Goal: Information Seeking & Learning: Learn about a topic

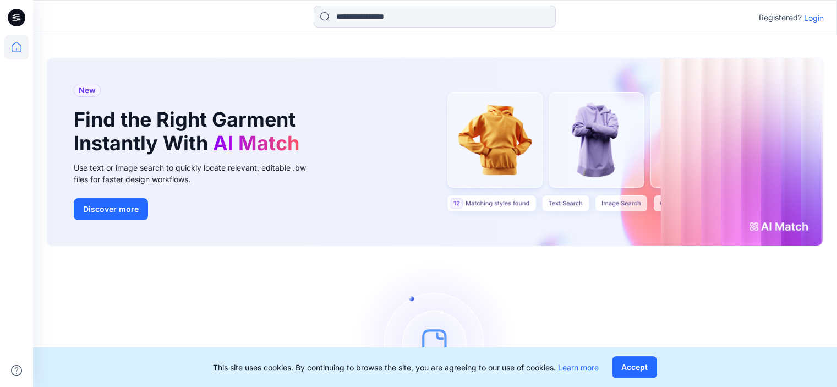
click at [810, 18] on p "Login" at bounding box center [814, 18] width 20 height 12
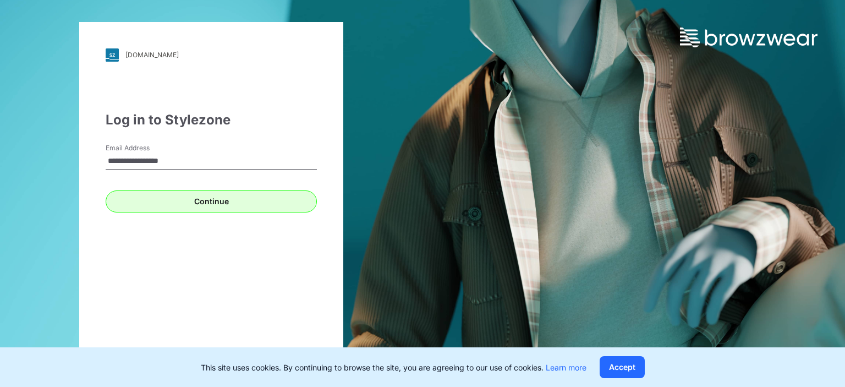
type input "**********"
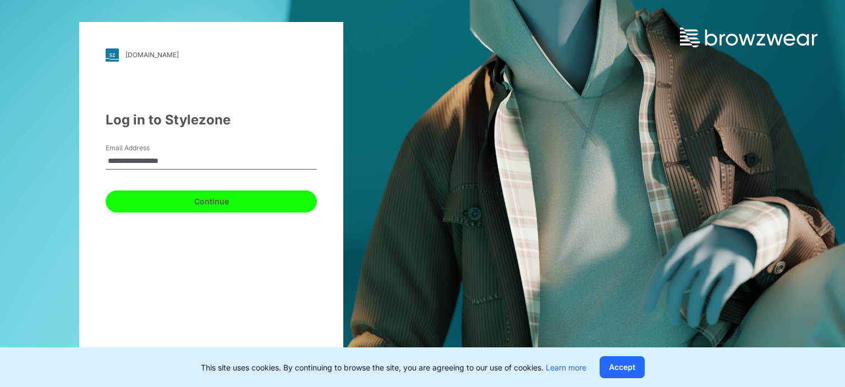
click at [216, 204] on button "Continue" at bounding box center [211, 201] width 211 height 22
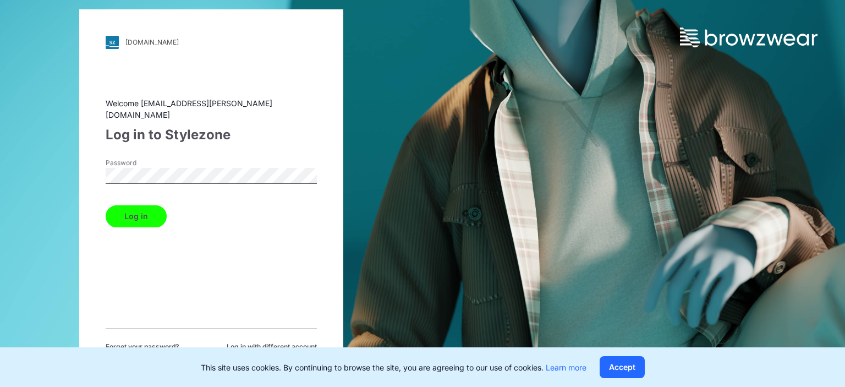
click at [128, 207] on button "Log in" at bounding box center [136, 216] width 61 height 22
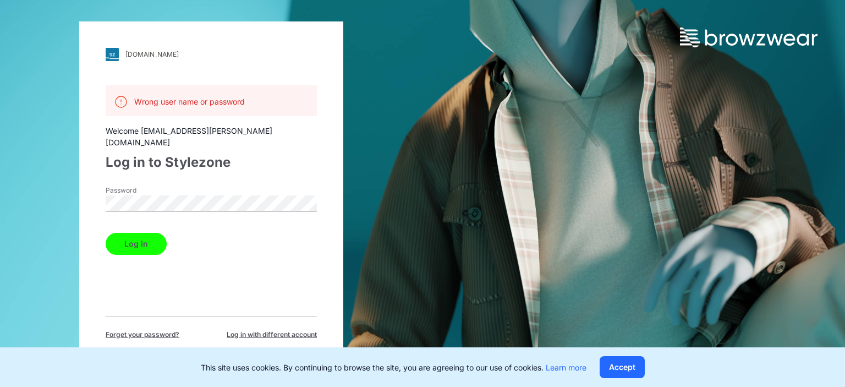
click at [144, 329] on span "Forget your password?" at bounding box center [143, 334] width 74 height 10
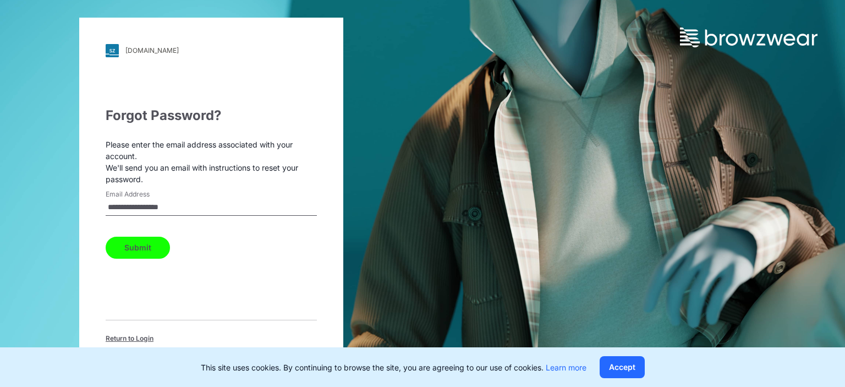
click at [141, 242] on button "Submit" at bounding box center [138, 248] width 64 height 22
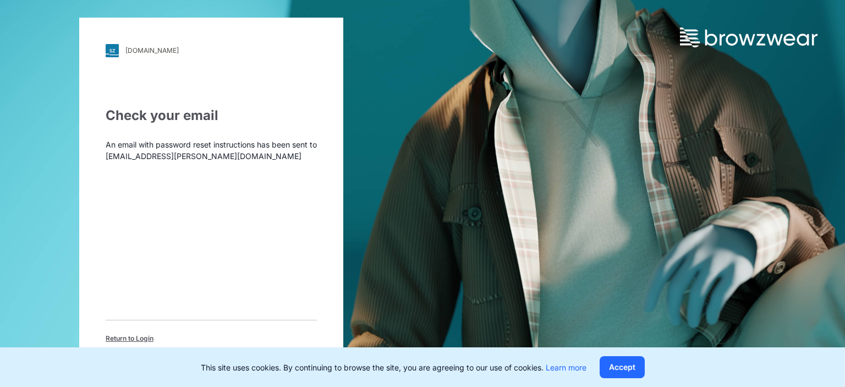
click at [123, 336] on span "Return to Login" at bounding box center [130, 338] width 48 height 10
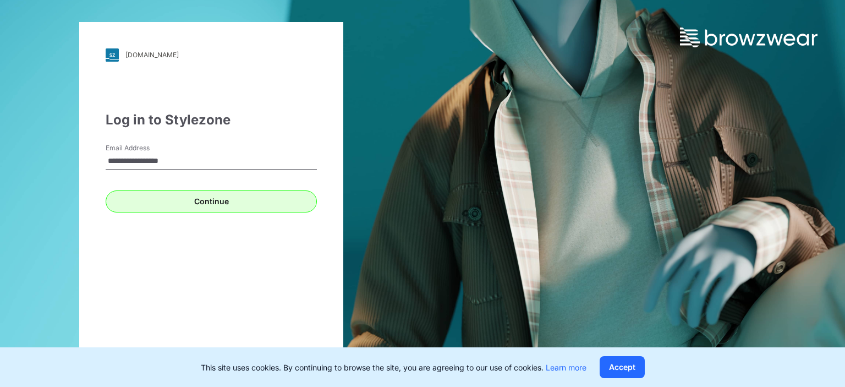
type input "**********"
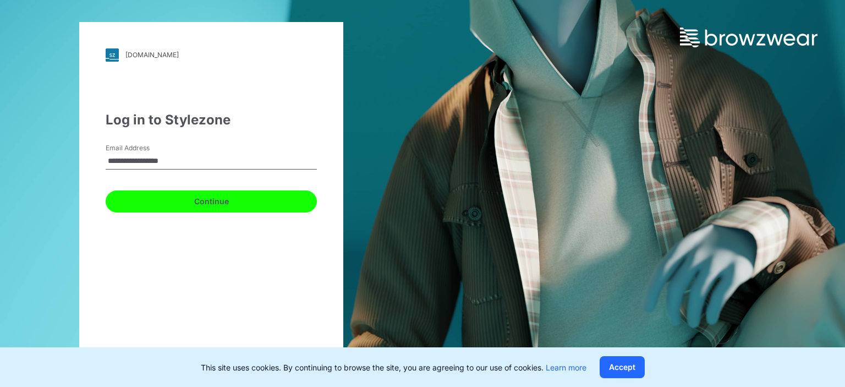
click at [263, 205] on button "Continue" at bounding box center [211, 201] width 211 height 22
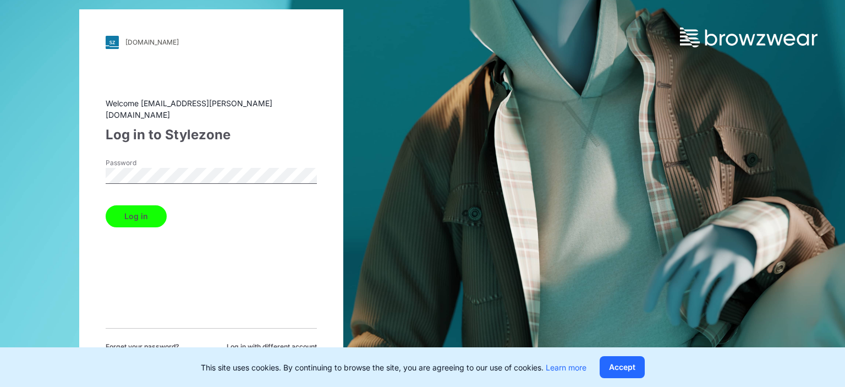
click at [145, 208] on button "Log in" at bounding box center [136, 216] width 61 height 22
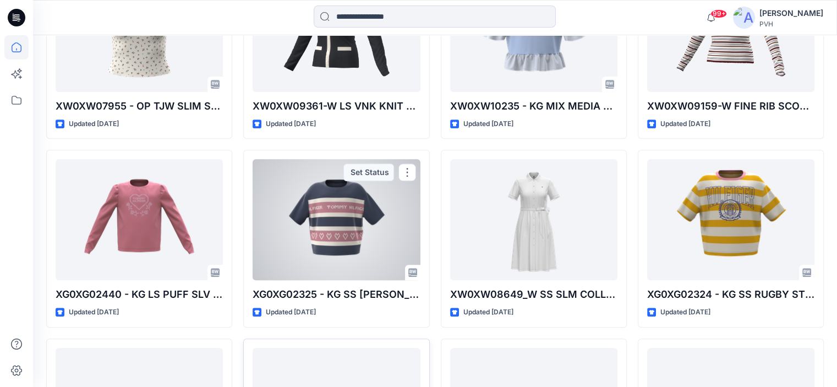
scroll to position [948, 0]
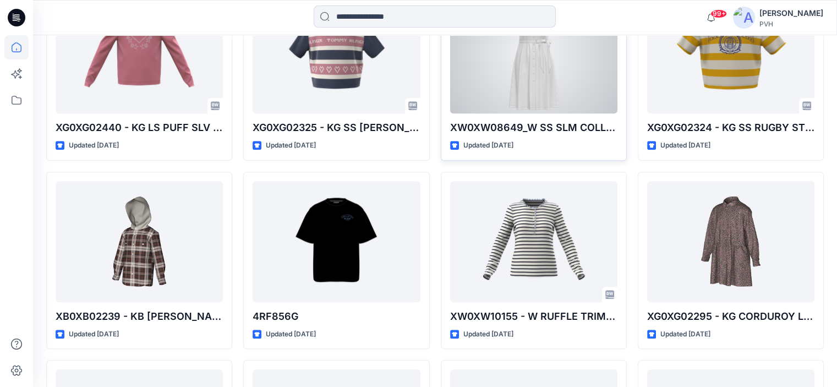
click at [521, 64] on div at bounding box center [533, 52] width 167 height 121
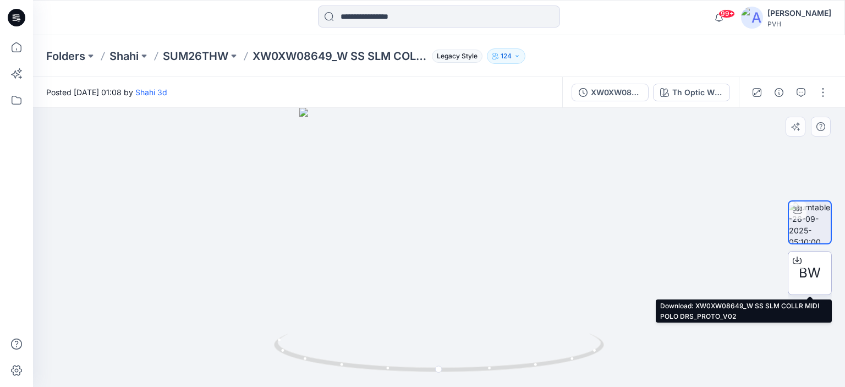
click at [796, 256] on icon at bounding box center [797, 260] width 9 height 9
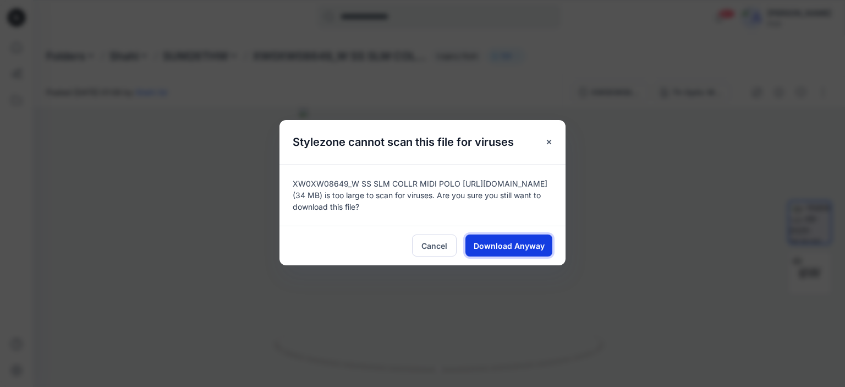
click at [510, 246] on span "Download Anyway" at bounding box center [509, 246] width 71 height 12
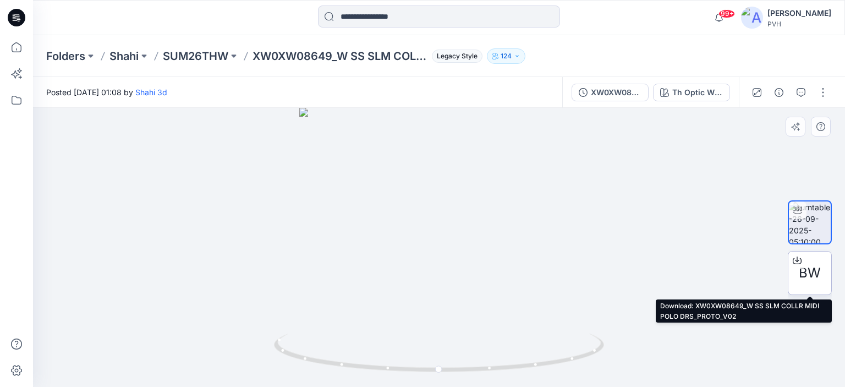
click at [794, 259] on icon at bounding box center [797, 260] width 9 height 9
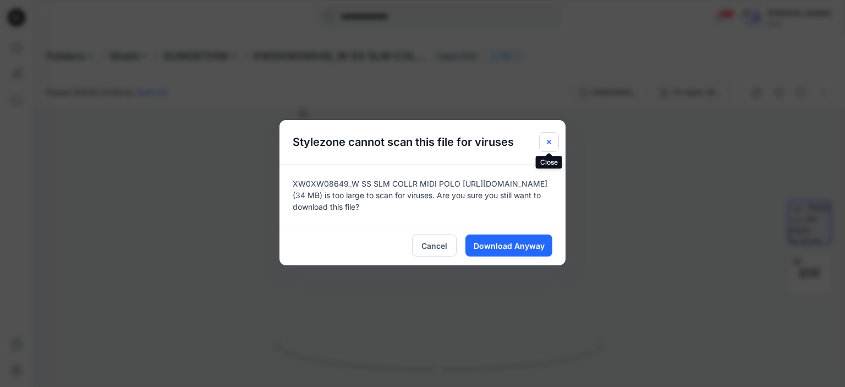
click at [547, 138] on icon "Close" at bounding box center [549, 142] width 9 height 9
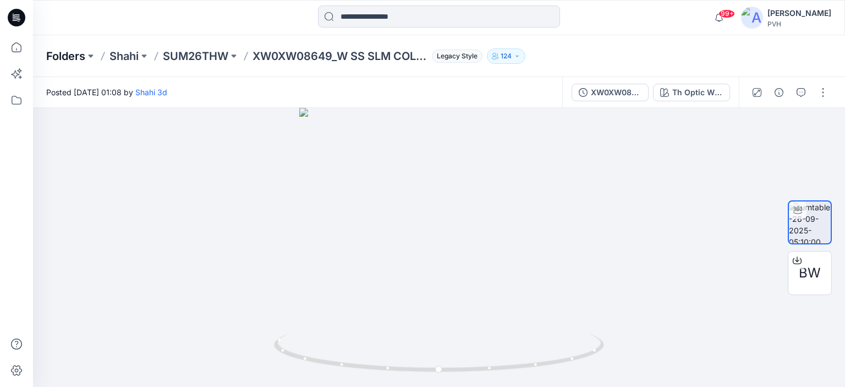
click at [71, 54] on p "Folders" at bounding box center [65, 55] width 39 height 15
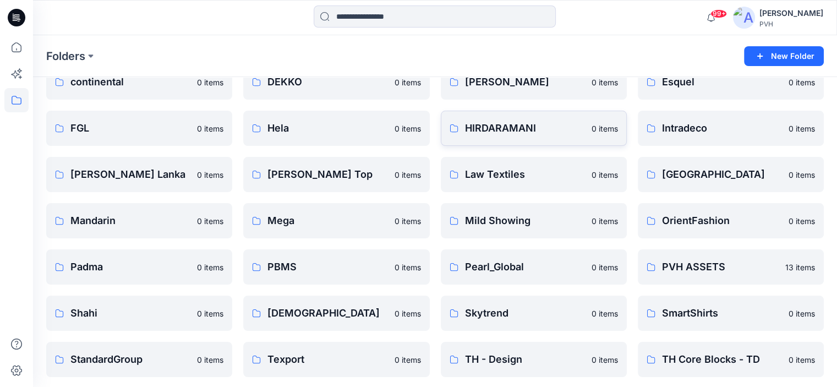
scroll to position [110, 0]
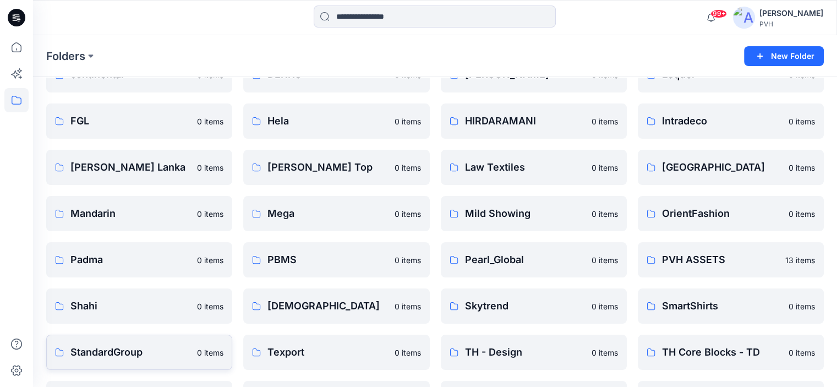
click at [150, 355] on p "StandardGroup" at bounding box center [130, 351] width 120 height 15
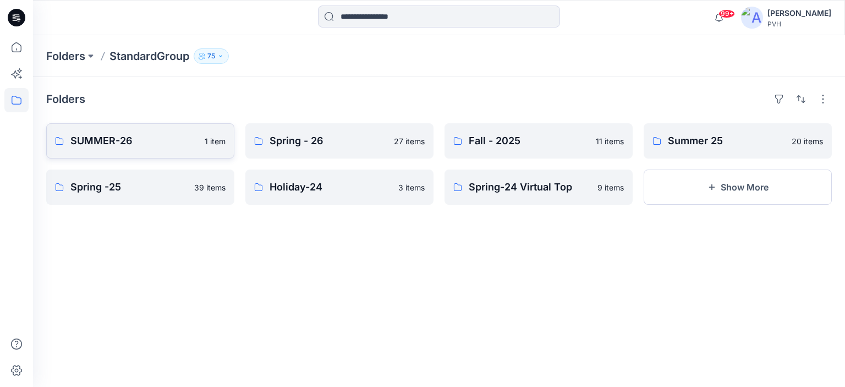
click at [145, 145] on p "SUMMER-26" at bounding box center [134, 140] width 128 height 15
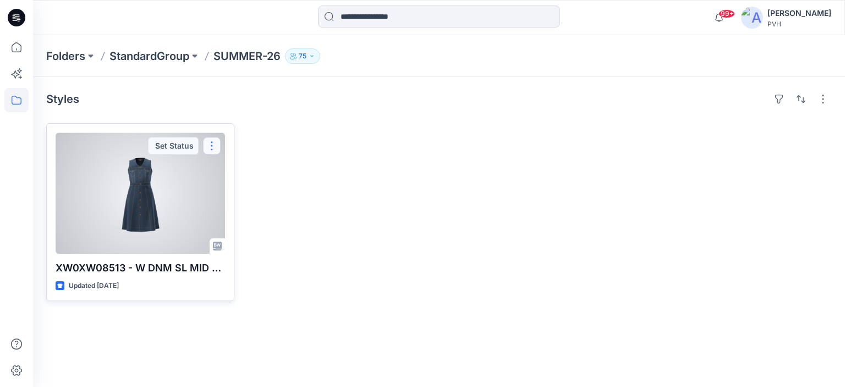
click at [214, 145] on button "button" at bounding box center [212, 146] width 18 height 18
click at [153, 205] on div at bounding box center [140, 193] width 169 height 121
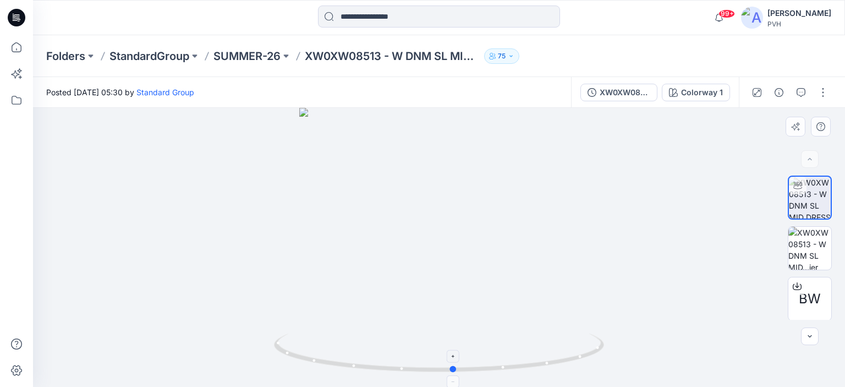
drag, startPoint x: 438, startPoint y: 369, endPoint x: 453, endPoint y: 368, distance: 14.9
click at [453, 368] on circle at bounding box center [453, 369] width 7 height 7
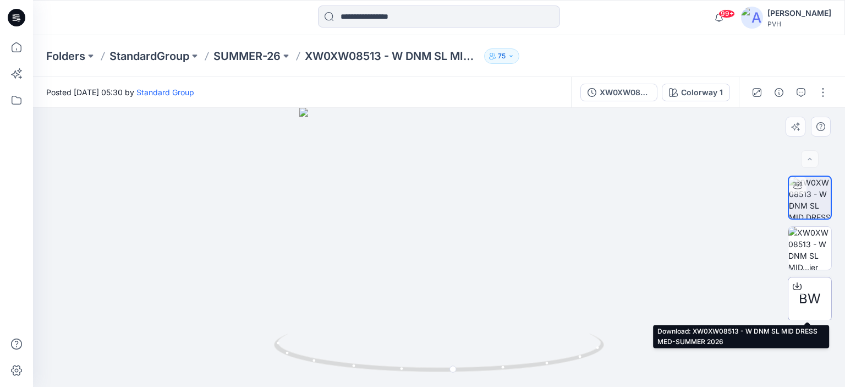
click at [793, 285] on icon at bounding box center [797, 286] width 9 height 9
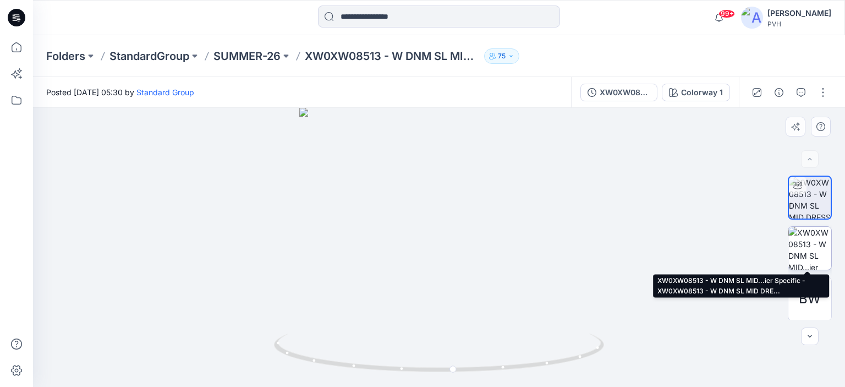
click at [812, 240] on img at bounding box center [809, 248] width 43 height 43
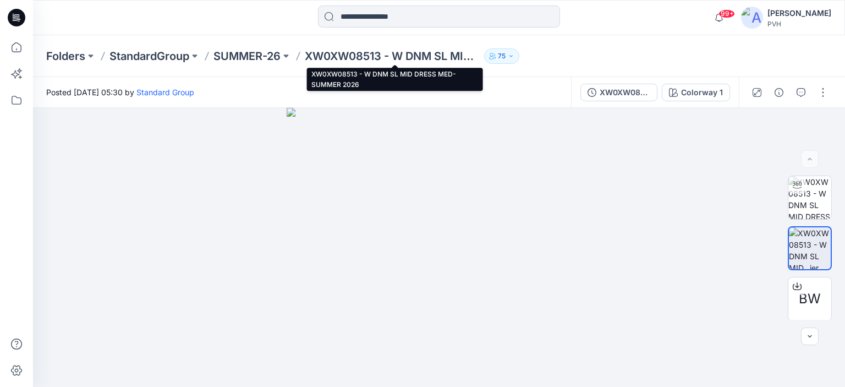
click at [336, 61] on p "XW0XW08513 - W DNM SL MID DRESS MED-SUMMER 2026" at bounding box center [392, 55] width 175 height 15
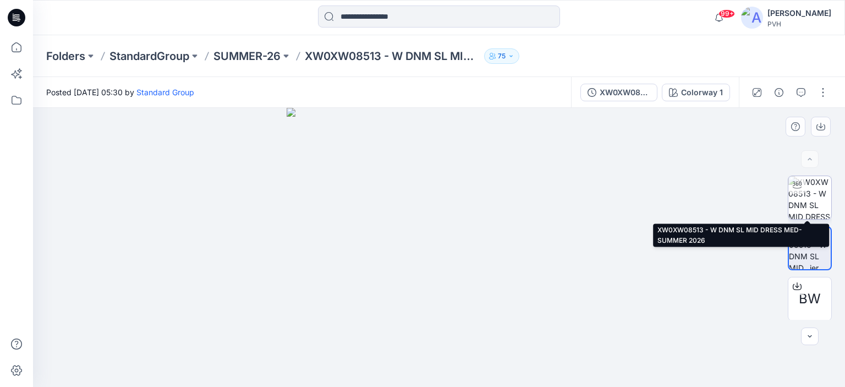
click at [815, 200] on img at bounding box center [809, 197] width 43 height 43
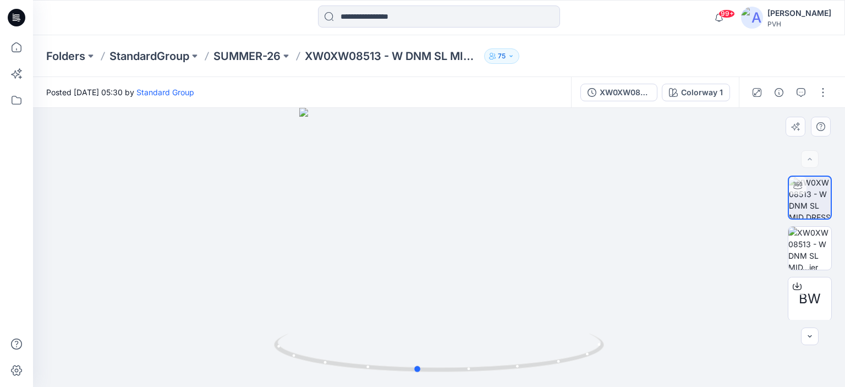
drag, startPoint x: 504, startPoint y: 364, endPoint x: 151, endPoint y: 285, distance: 361.2
click at [151, 285] on div at bounding box center [439, 247] width 812 height 279
drag, startPoint x: 528, startPoint y: 343, endPoint x: 310, endPoint y: 331, distance: 218.7
click at [310, 331] on div at bounding box center [439, 247] width 812 height 279
click at [429, 217] on div at bounding box center [439, 247] width 812 height 279
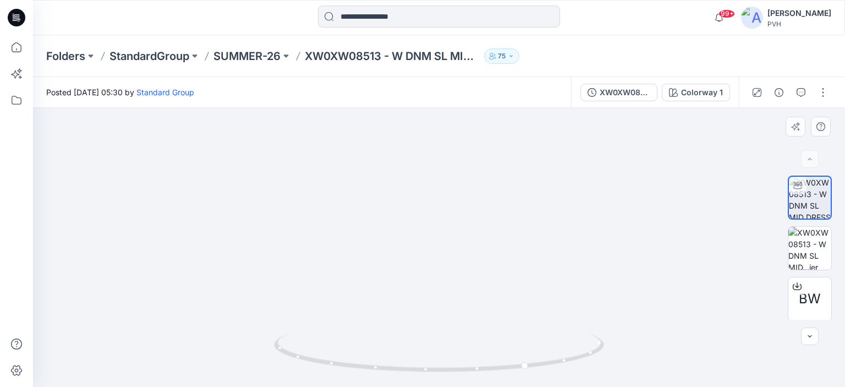
drag, startPoint x: 481, startPoint y: 216, endPoint x: 376, endPoint y: 216, distance: 105.1
click at [377, 216] on img at bounding box center [439, 211] width 425 height 352
drag, startPoint x: 568, startPoint y: 365, endPoint x: 506, endPoint y: 364, distance: 62.2
click at [506, 364] on icon at bounding box center [440, 353] width 333 height 41
click at [530, 367] on icon at bounding box center [440, 353] width 333 height 41
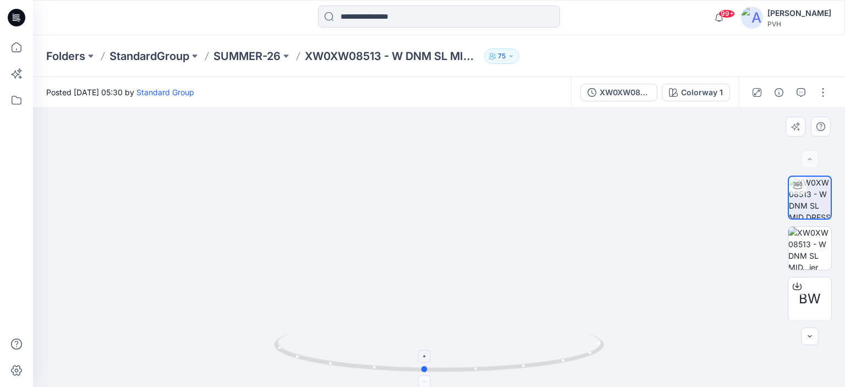
drag, startPoint x: 530, startPoint y: 367, endPoint x: 488, endPoint y: 367, distance: 41.8
click at [488, 367] on icon at bounding box center [440, 353] width 333 height 41
click at [544, 360] on icon at bounding box center [440, 353] width 333 height 41
drag, startPoint x: 560, startPoint y: 364, endPoint x: 483, endPoint y: 367, distance: 77.1
click at [483, 367] on icon at bounding box center [440, 353] width 333 height 41
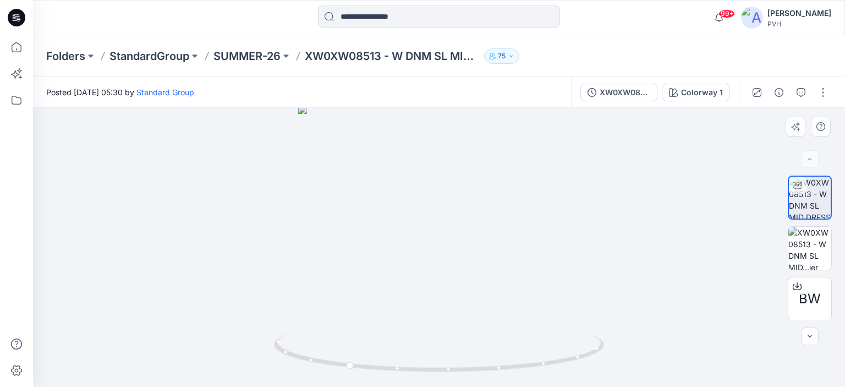
drag, startPoint x: 428, startPoint y: 215, endPoint x: 415, endPoint y: 212, distance: 14.0
click at [415, 212] on img at bounding box center [439, 246] width 282 height 282
drag, startPoint x: 460, startPoint y: 224, endPoint x: 410, endPoint y: 224, distance: 50.1
click at [410, 224] on img at bounding box center [439, 211] width 425 height 353
drag, startPoint x: 580, startPoint y: 360, endPoint x: 342, endPoint y: 365, distance: 237.7
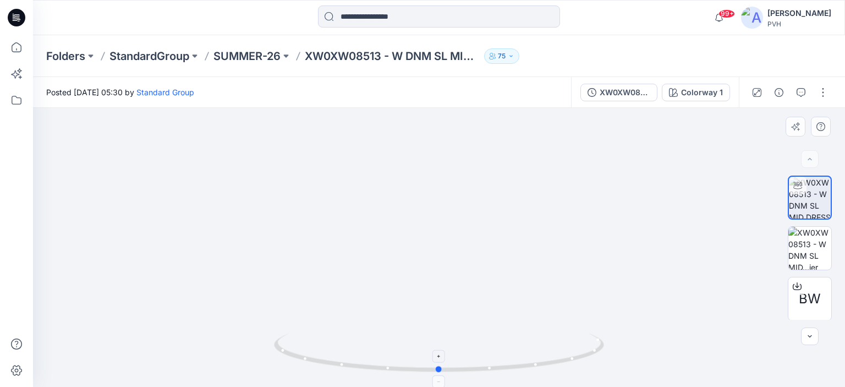
click at [342, 365] on icon at bounding box center [440, 353] width 333 height 41
drag, startPoint x: 559, startPoint y: 368, endPoint x: 406, endPoint y: 367, distance: 152.9
click at [406, 367] on icon at bounding box center [440, 353] width 333 height 41
drag, startPoint x: 535, startPoint y: 365, endPoint x: 357, endPoint y: 365, distance: 177.7
click at [357, 365] on icon at bounding box center [440, 353] width 333 height 41
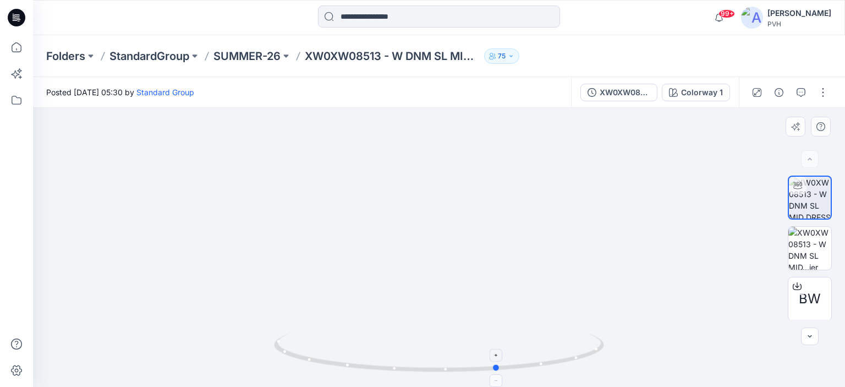
drag, startPoint x: 557, startPoint y: 367, endPoint x: 287, endPoint y: 367, distance: 270.1
click at [287, 367] on icon at bounding box center [440, 353] width 333 height 41
